Goal: Task Accomplishment & Management: Use online tool/utility

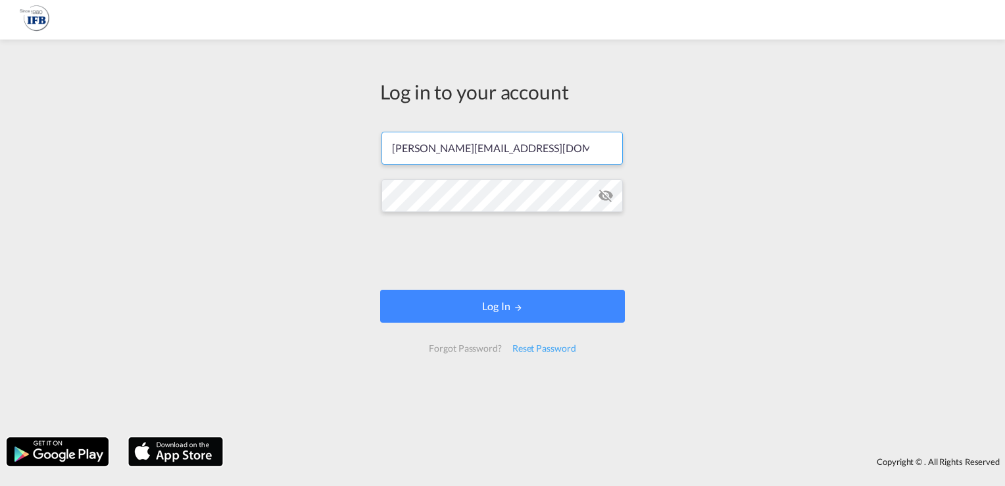
click at [520, 149] on input "[PERSON_NAME][EMAIL_ADDRESS][DOMAIN_NAME]" at bounding box center [502, 148] width 241 height 33
type input "[PERSON_NAME][EMAIL_ADDRESS][DOMAIN_NAME]"
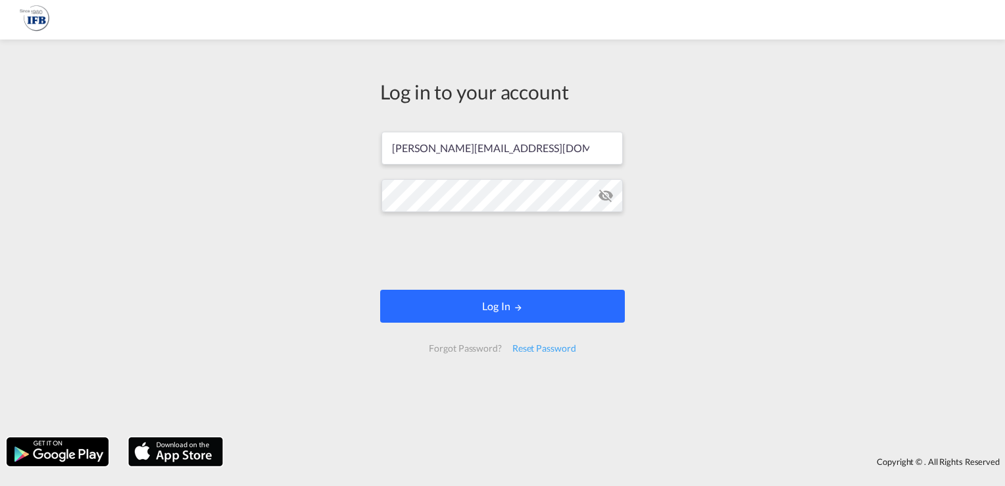
click at [487, 309] on button "Log In" at bounding box center [502, 306] width 245 height 33
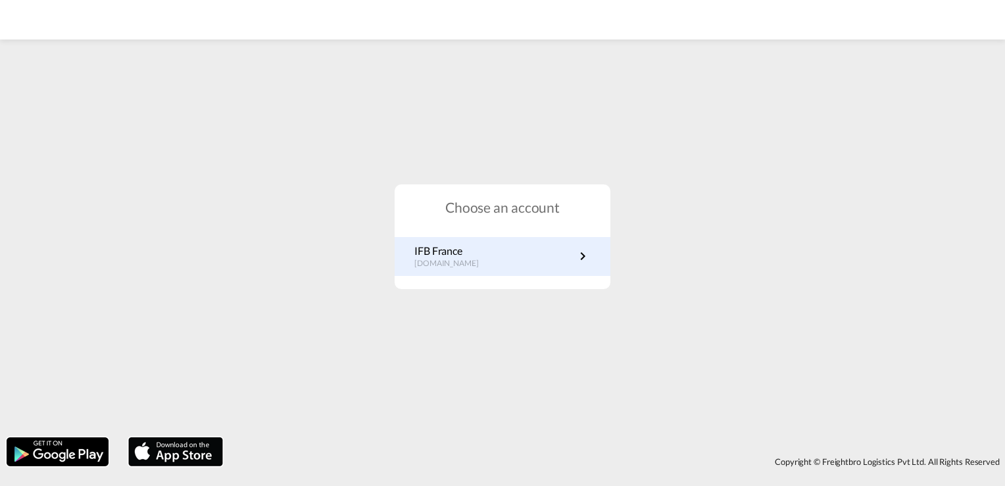
click at [482, 265] on link "IFB France [DOMAIN_NAME]" at bounding box center [503, 256] width 176 height 26
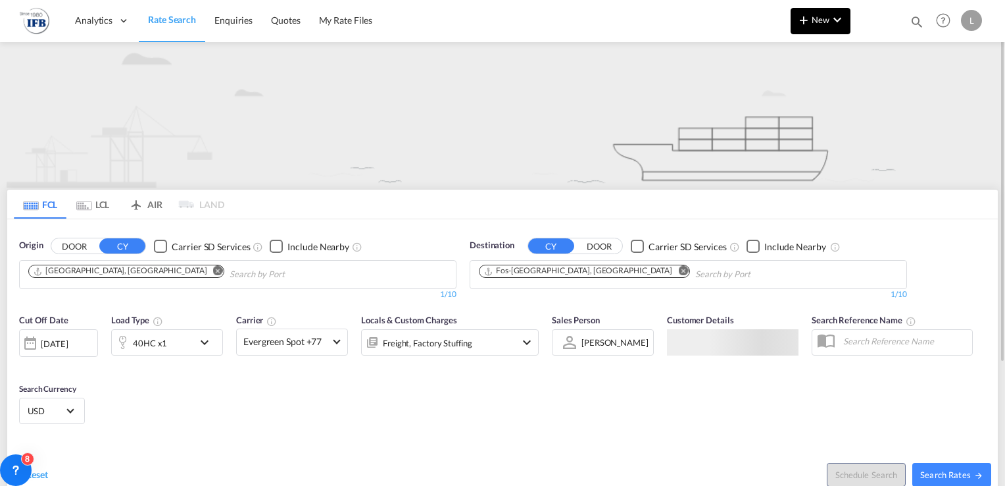
click at [811, 19] on md-icon "icon-plus 400-fg" at bounding box center [804, 20] width 16 height 16
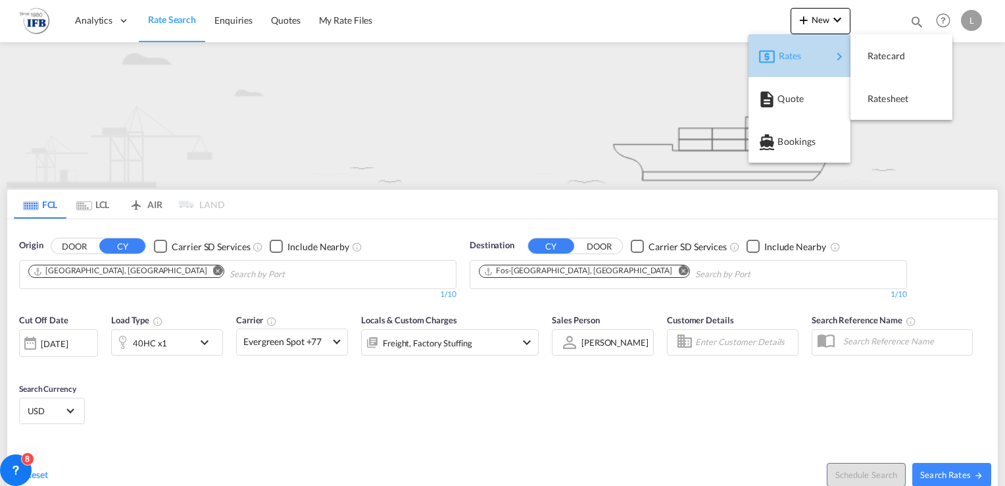
click at [793, 49] on span "Rates" at bounding box center [787, 56] width 16 height 26
click at [880, 99] on span "Ratesheet" at bounding box center [875, 99] width 14 height 26
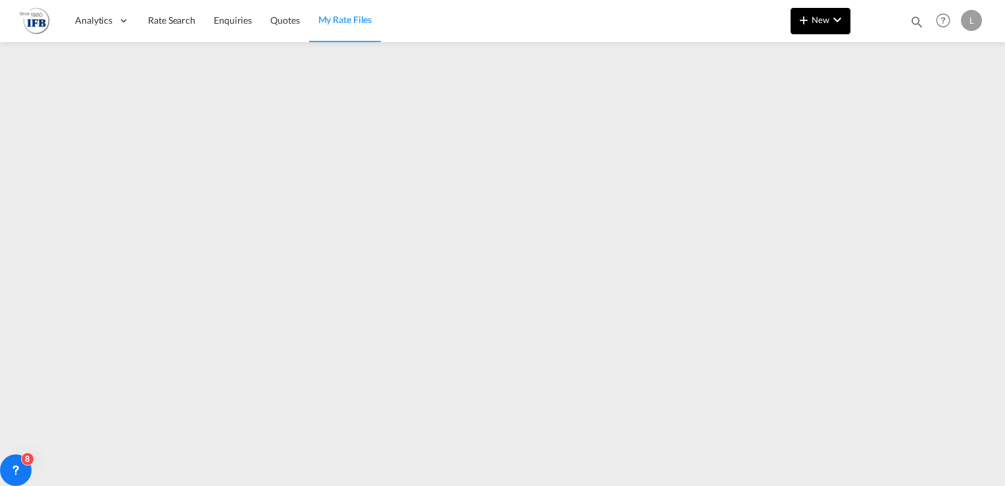
click at [824, 20] on span "New" at bounding box center [820, 19] width 49 height 11
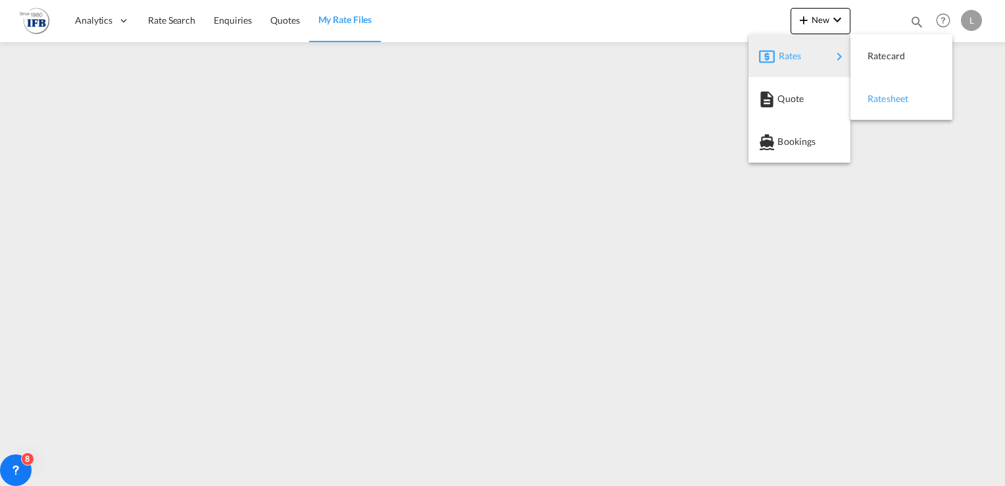
click at [882, 95] on span "Ratesheet" at bounding box center [875, 99] width 14 height 26
